Goal: Information Seeking & Learning: Learn about a topic

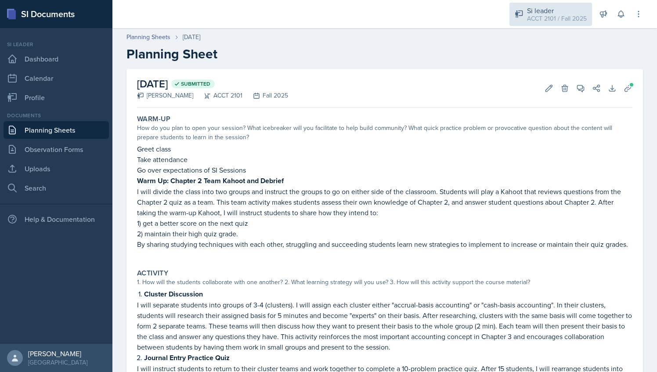
click at [577, 14] on div "ACCT 2101 / Fall 2025" at bounding box center [557, 18] width 60 height 9
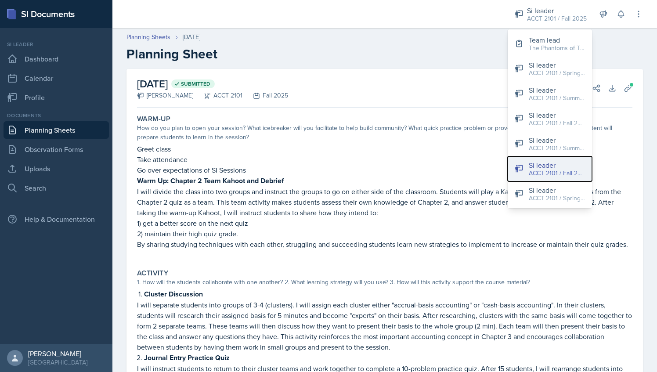
click at [548, 166] on div "Si leader" at bounding box center [557, 165] width 56 height 11
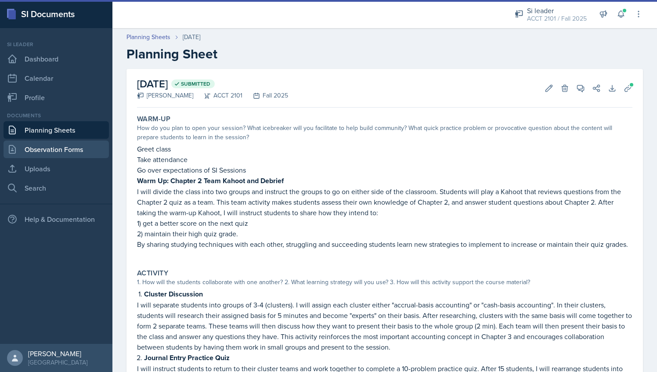
click at [79, 152] on link "Observation Forms" at bounding box center [56, 149] width 105 height 18
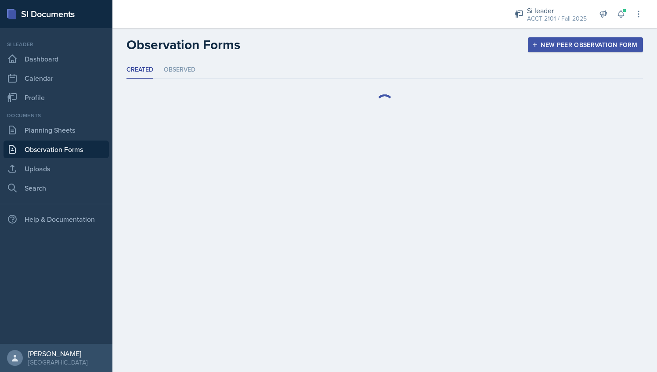
click at [247, 67] on ul "Created Observed" at bounding box center [384, 69] width 516 height 17
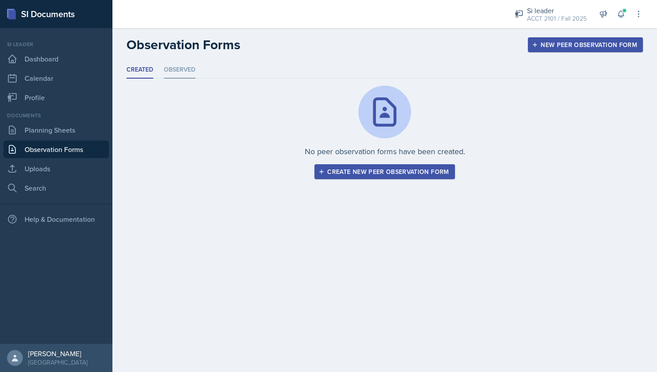
click at [169, 65] on li "Observed" at bounding box center [180, 69] width 32 height 17
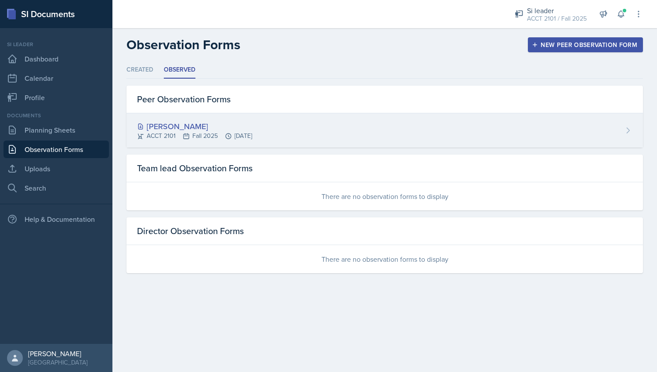
click at [239, 122] on div "[PERSON_NAME]" at bounding box center [194, 126] width 115 height 12
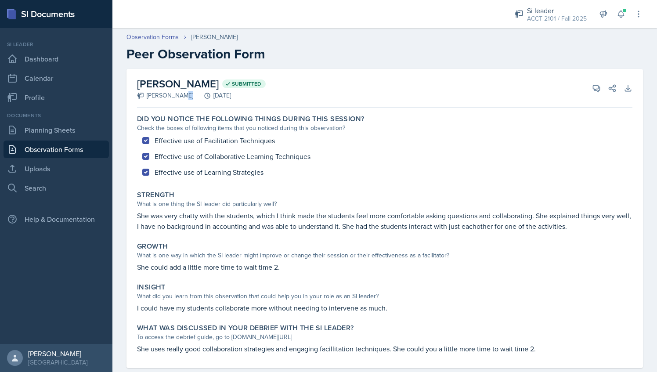
drag, startPoint x: 148, startPoint y: 96, endPoint x: 183, endPoint y: 95, distance: 35.1
click at [183, 95] on div "[PERSON_NAME] [DATE]" at bounding box center [201, 95] width 129 height 9
drag, startPoint x: 183, startPoint y: 95, endPoint x: 130, endPoint y: 99, distance: 53.3
click at [130, 99] on div "[PERSON_NAME] Submitted [PERSON_NAME] [DATE] View Comments Comments Send Share …" at bounding box center [384, 218] width 516 height 299
click at [154, 37] on link "Observation Forms" at bounding box center [152, 36] width 52 height 9
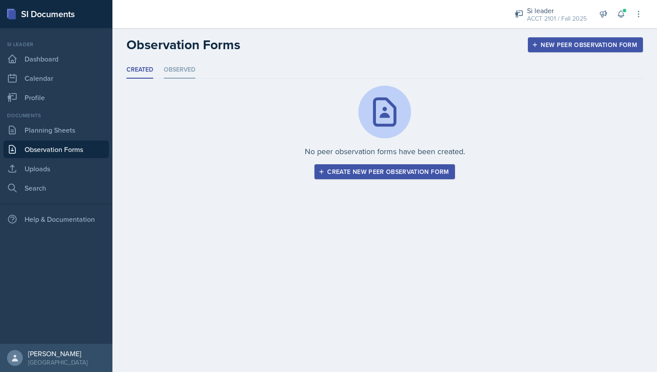
click at [184, 74] on li "Observed" at bounding box center [180, 69] width 32 height 17
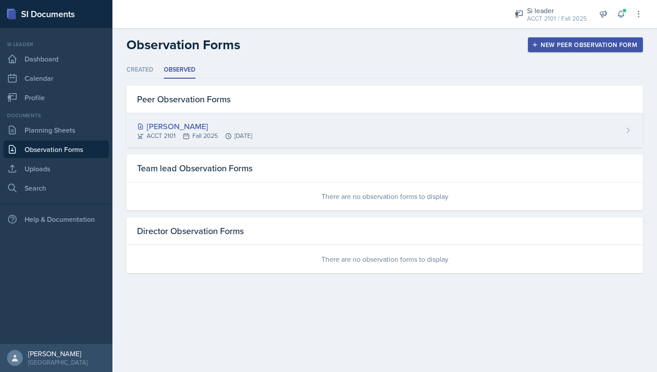
click at [199, 131] on div "ACCT 2101 Fall 2025 [DATE]" at bounding box center [194, 135] width 115 height 9
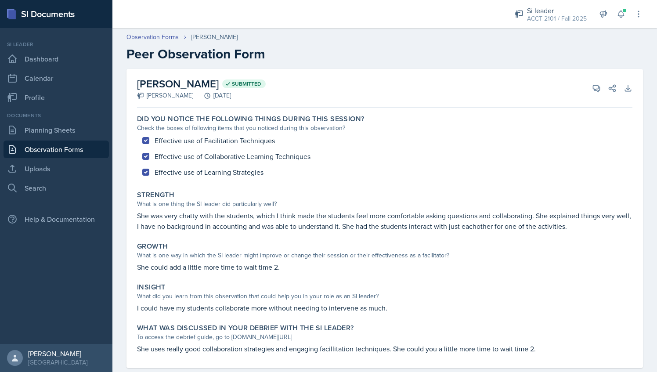
scroll to position [17, 0]
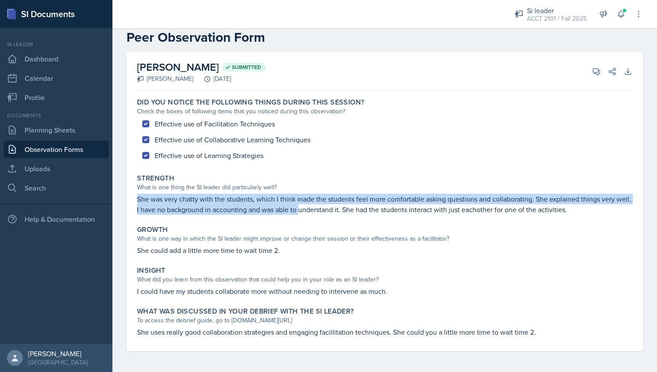
drag, startPoint x: 137, startPoint y: 198, endPoint x: 315, endPoint y: 209, distance: 178.6
click at [315, 209] on p "She was very chatty with the students, which I think made the students feel mor…" at bounding box center [384, 204] width 495 height 21
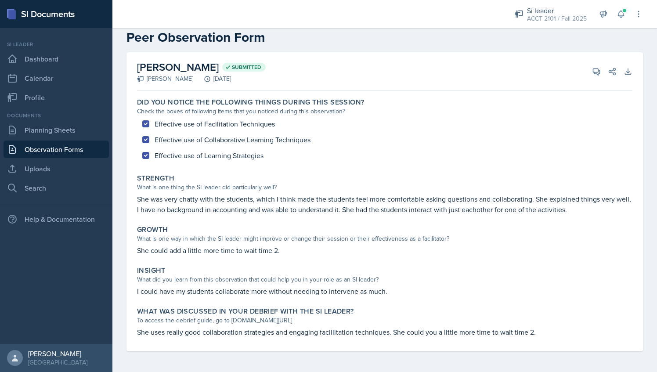
click at [263, 171] on div "Strength What is one thing the SI leader did particularly well? She was very ch…" at bounding box center [384, 194] width 502 height 48
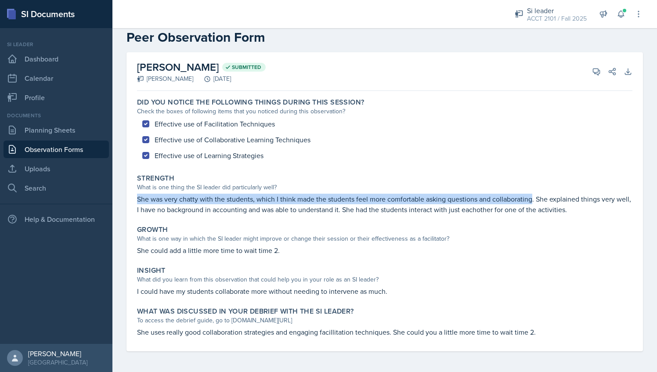
drag, startPoint x: 136, startPoint y: 197, endPoint x: 531, endPoint y: 194, distance: 395.1
click at [531, 194] on div "Strength What is one thing the SI leader did particularly well? She was very ch…" at bounding box center [384, 194] width 502 height 48
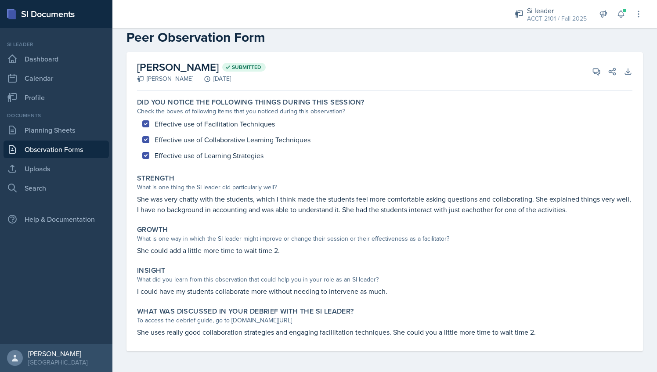
click at [214, 218] on div "Did you notice the following things during this session? Check the boxes of fol…" at bounding box center [384, 222] width 495 height 257
drag, startPoint x: 394, startPoint y: 332, endPoint x: 508, endPoint y: 331, distance: 114.6
click at [508, 331] on p "She uses really good collaboration strategies and engaging facillitation techni…" at bounding box center [384, 332] width 495 height 11
drag, startPoint x: 508, startPoint y: 331, endPoint x: 465, endPoint y: 259, distance: 84.3
click at [465, 259] on div "Did you notice the following things during this session? Check the boxes of fol…" at bounding box center [384, 222] width 495 height 257
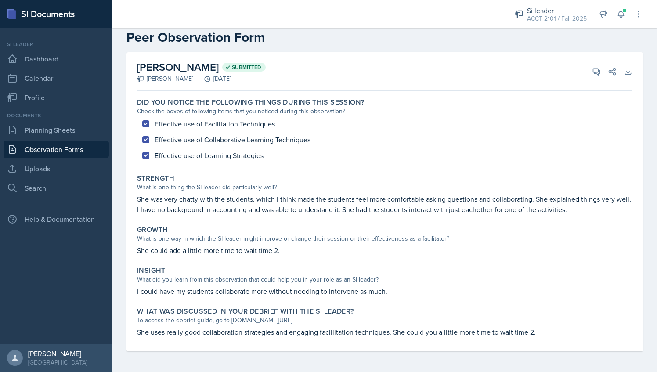
scroll to position [0, 0]
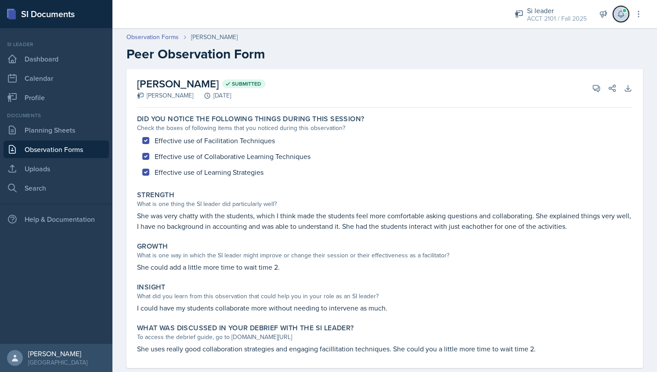
click at [624, 14] on icon at bounding box center [620, 14] width 9 height 9
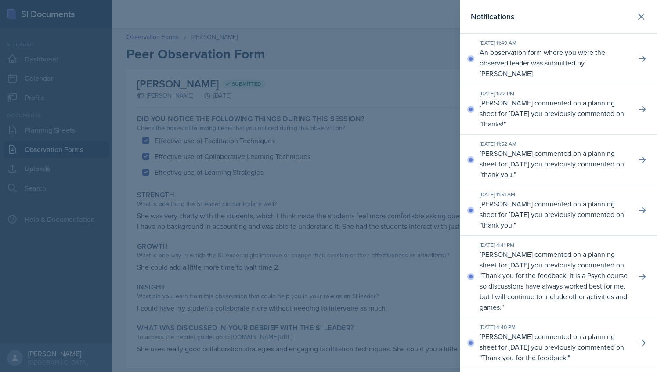
click at [421, 61] on div at bounding box center [328, 186] width 657 height 372
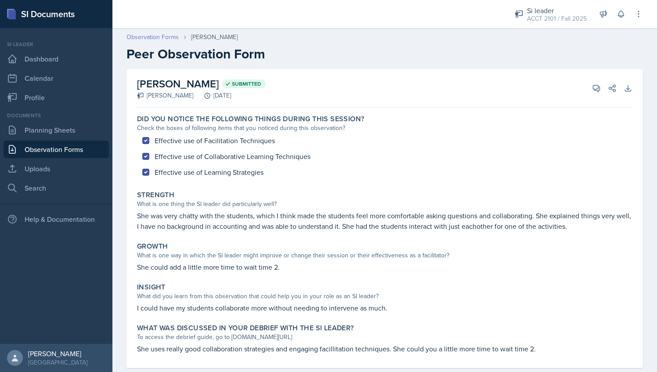
click at [166, 40] on link "Observation Forms" at bounding box center [152, 36] width 52 height 9
